Goal: Transaction & Acquisition: Purchase product/service

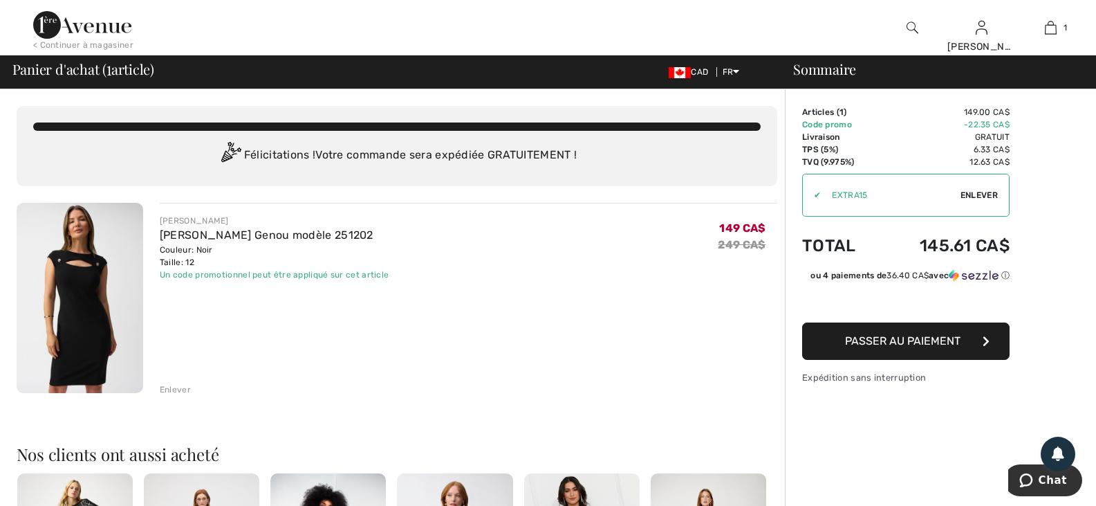
click at [884, 343] on span "Passer au paiement" at bounding box center [903, 340] width 116 height 13
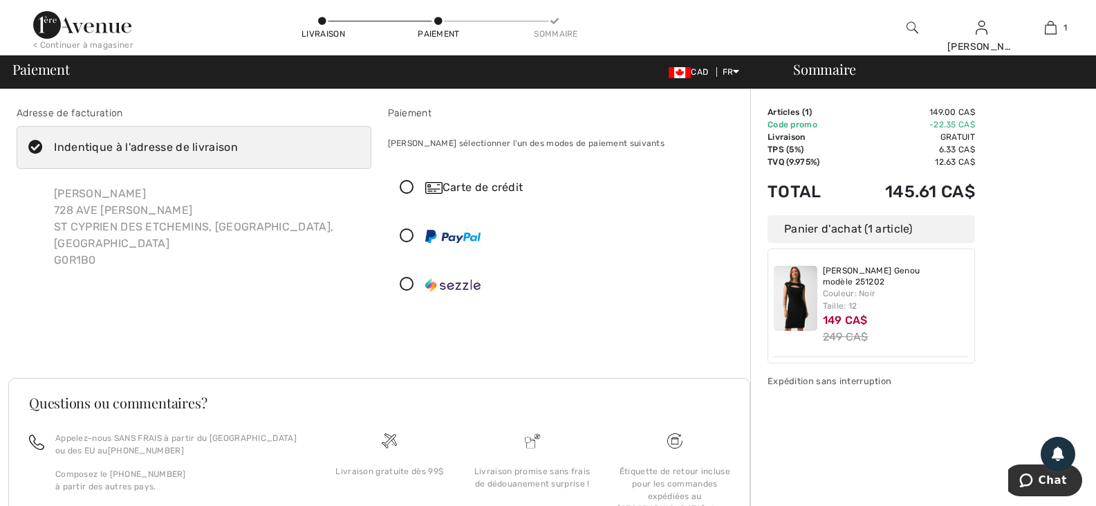
click at [515, 185] on div "Carte de crédit" at bounding box center [578, 187] width 307 height 17
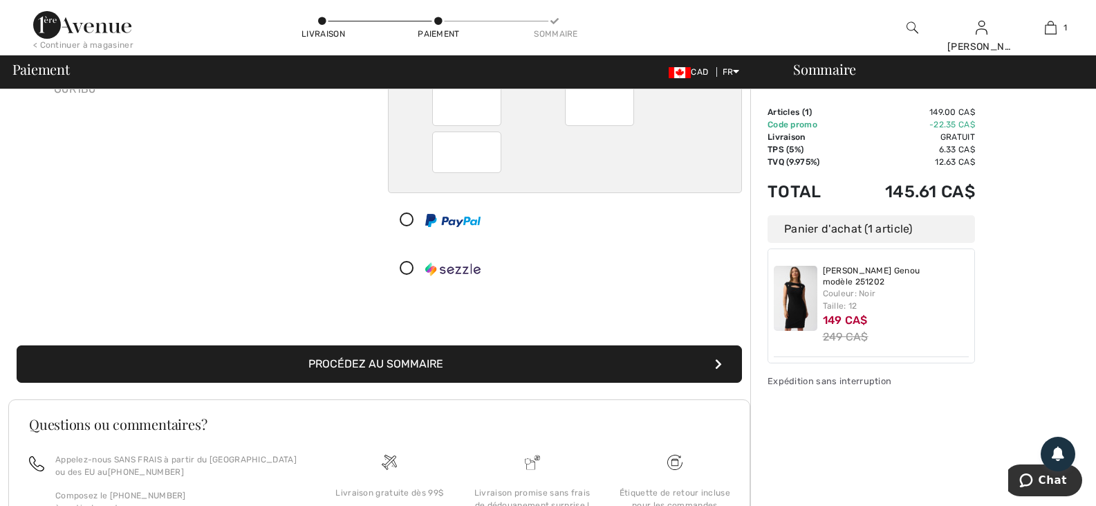
scroll to position [208, 0]
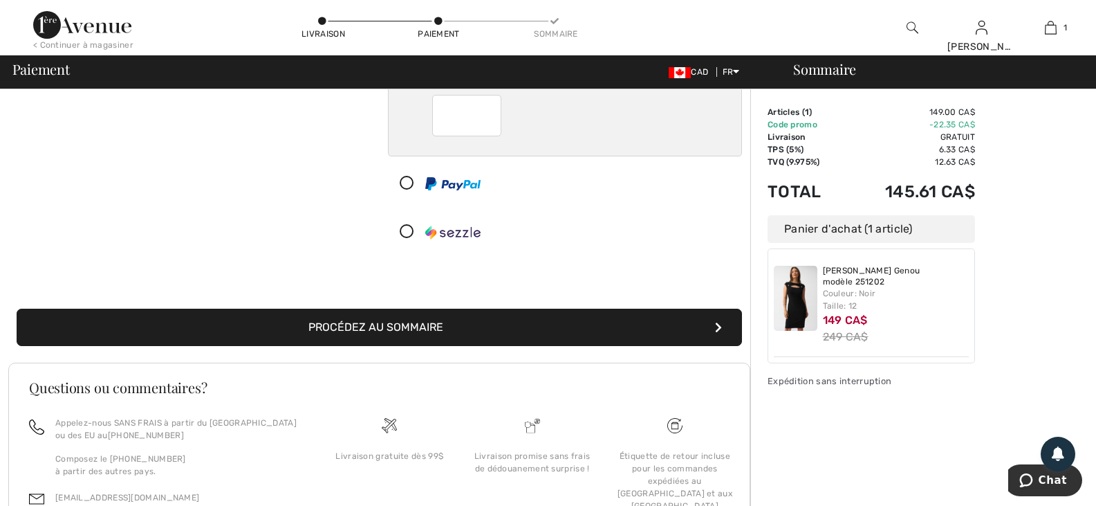
click at [340, 333] on button "Procédez au sommaire" at bounding box center [380, 327] width 726 height 37
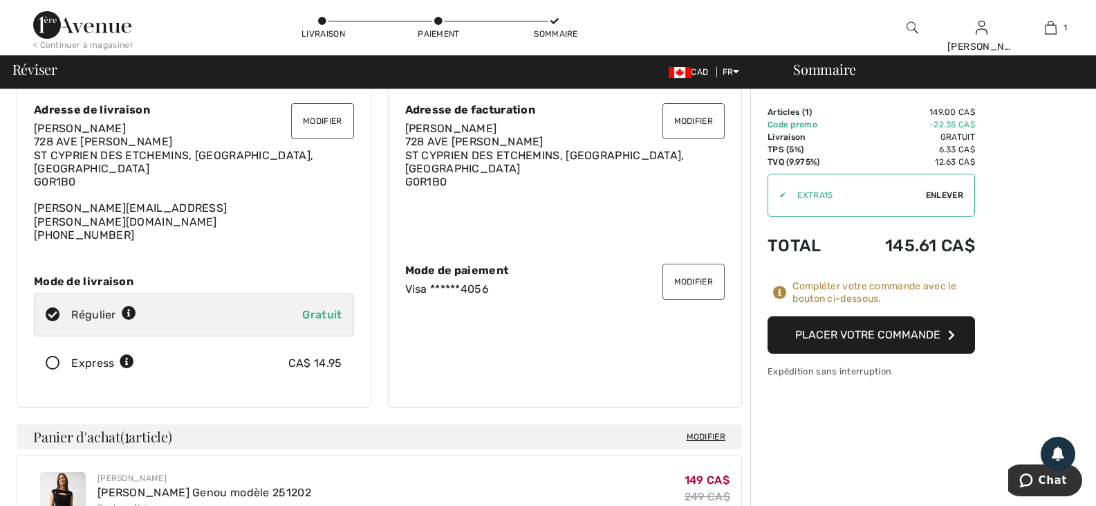
scroll to position [69, 0]
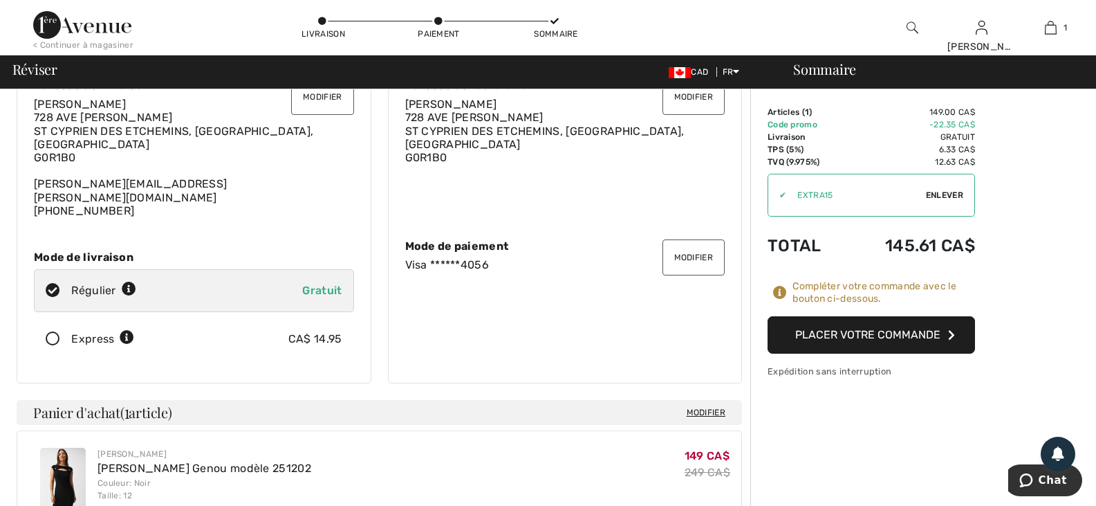
click at [849, 342] on button "Placer votre commande" at bounding box center [872, 334] width 208 height 37
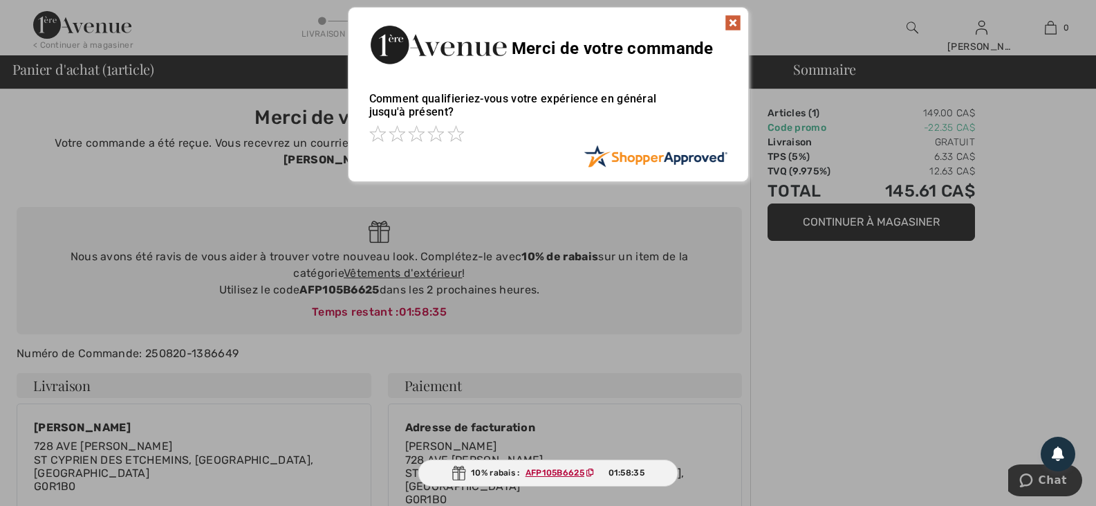
click at [465, 138] on div at bounding box center [548, 134] width 358 height 19
click at [451, 138] on span at bounding box center [456, 133] width 17 height 17
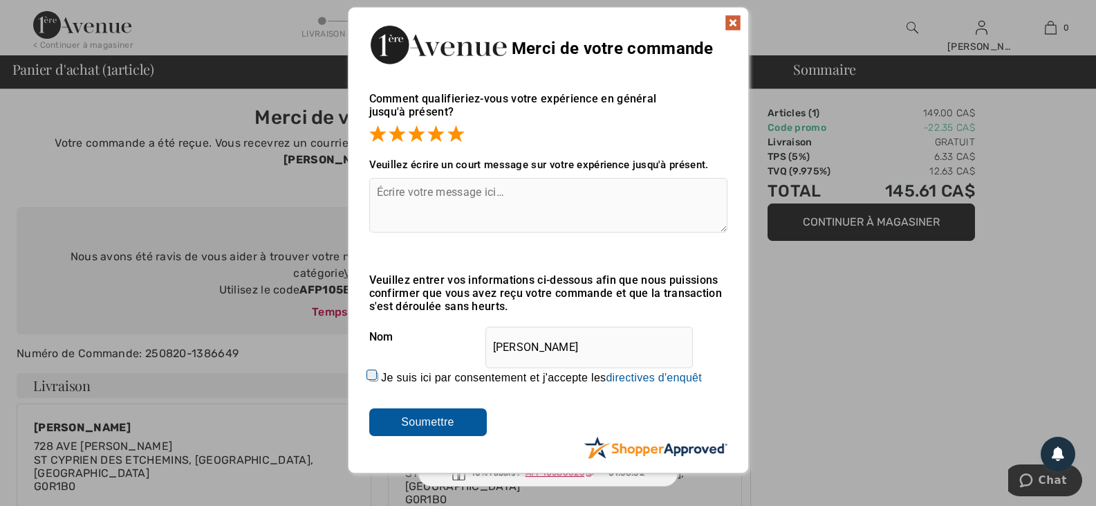
click at [372, 376] on input "Je suis ici par consentement et j'accepte les En soumettant une évaluation, vou…" at bounding box center [373, 376] width 9 height 9
checkbox input "true"
click at [393, 425] on input "Soumettre" at bounding box center [428, 422] width 118 height 28
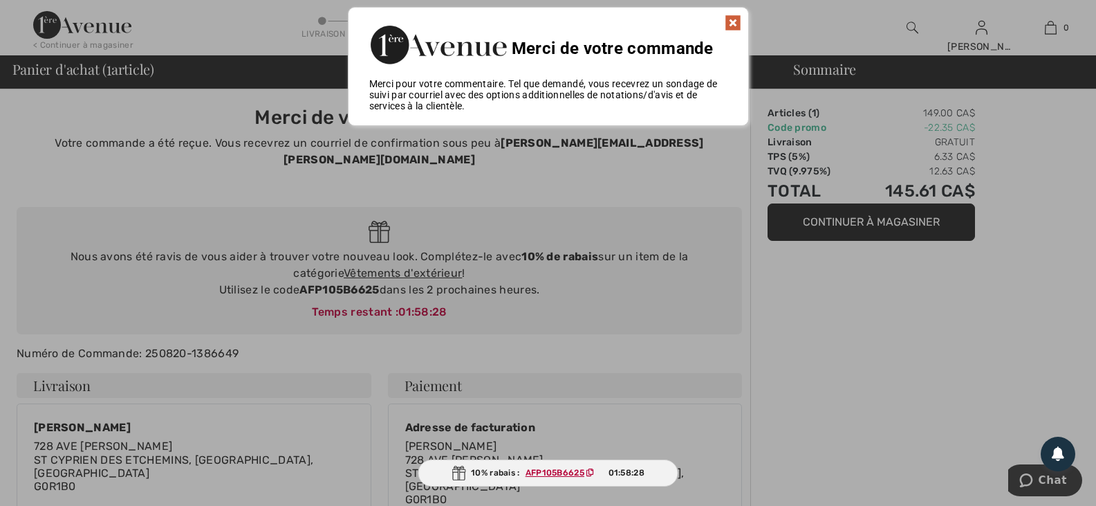
click at [732, 21] on img at bounding box center [733, 23] width 17 height 17
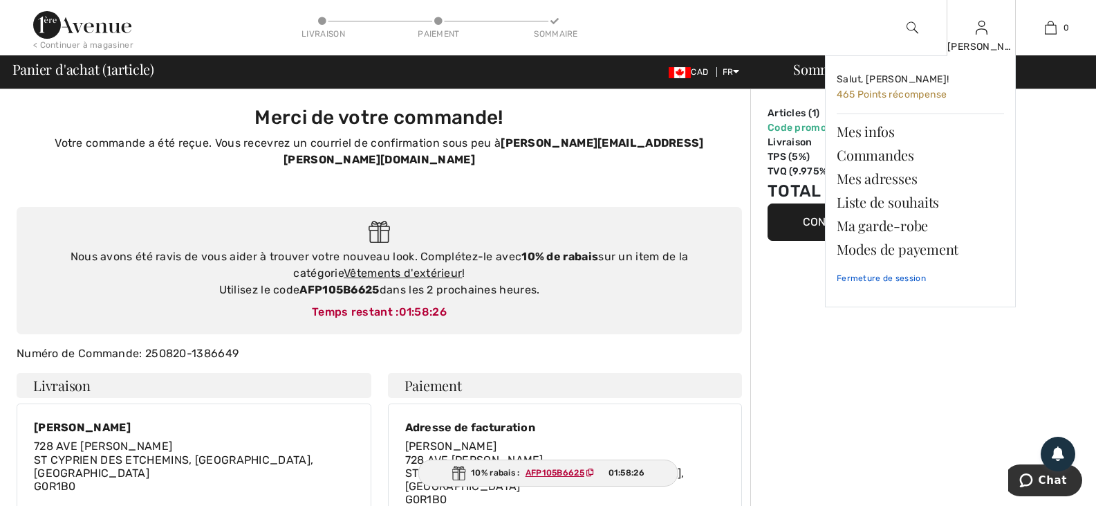
click at [876, 277] on link "Fermeture de session" at bounding box center [920, 278] width 167 height 35
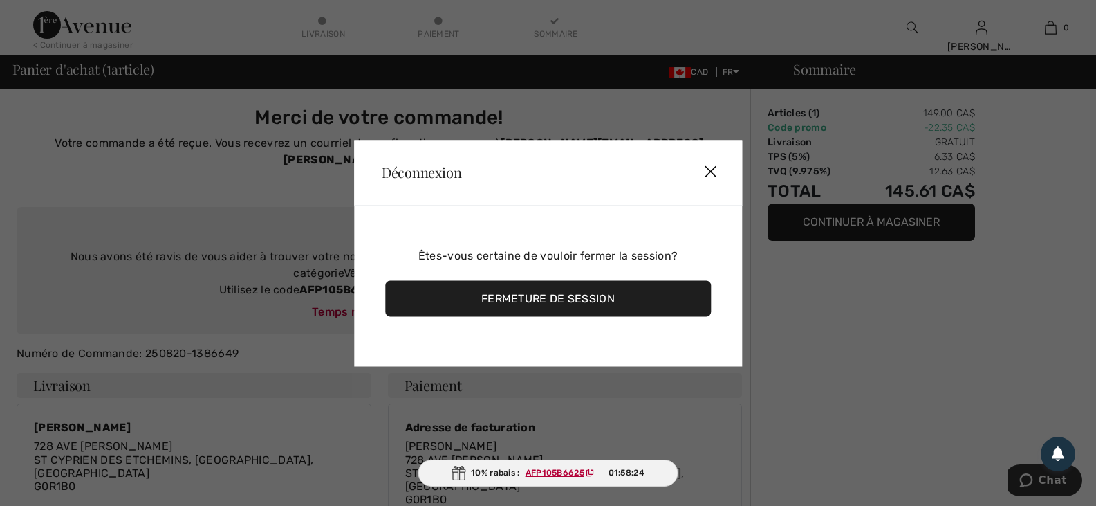
click at [565, 311] on div "Fermeture de session" at bounding box center [548, 298] width 326 height 36
